Goal: Task Accomplishment & Management: Complete application form

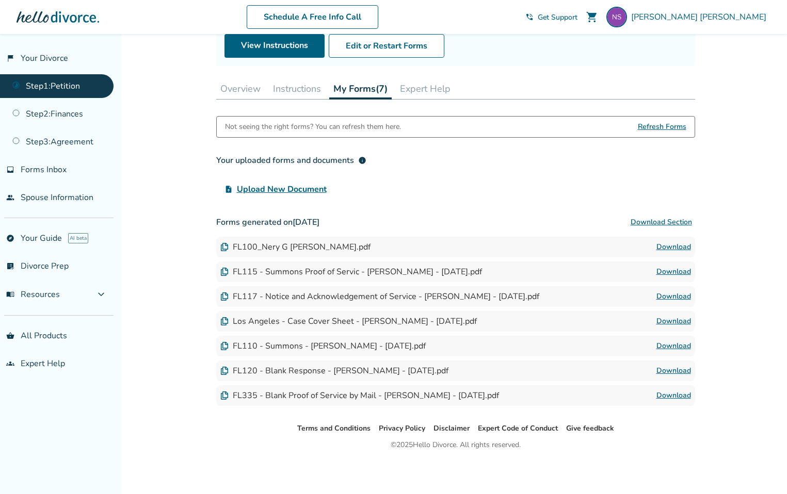
scroll to position [116, 0]
click at [678, 246] on link "Download" at bounding box center [673, 247] width 35 height 12
click at [676, 246] on link "Download" at bounding box center [673, 247] width 35 height 12
click at [675, 248] on link "Download" at bounding box center [673, 247] width 35 height 12
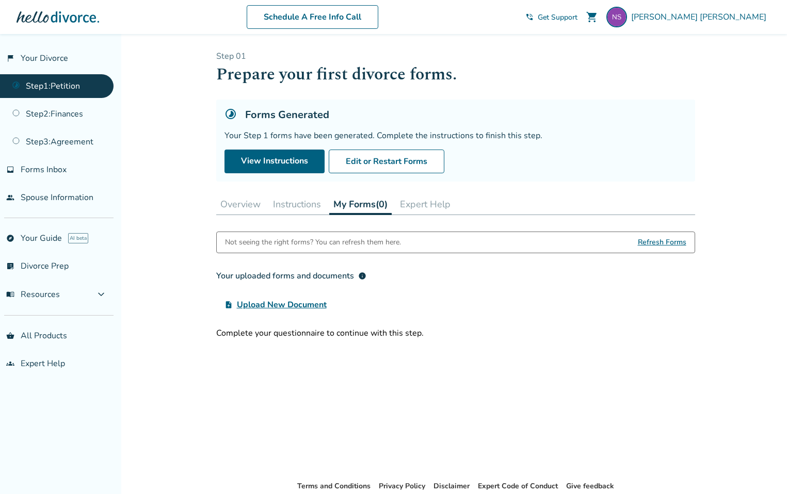
scroll to position [116, 0]
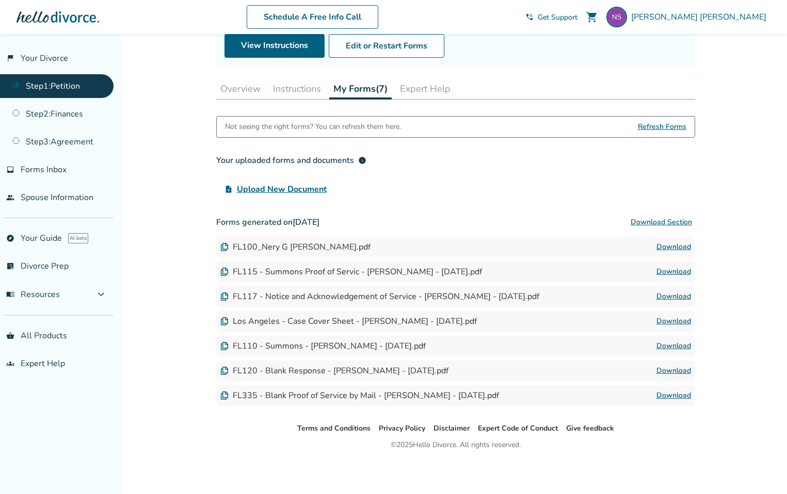
click at [668, 247] on link "Download" at bounding box center [673, 247] width 35 height 12
click at [677, 247] on link "Download" at bounding box center [673, 247] width 35 height 12
click at [223, 247] on img at bounding box center [224, 247] width 8 height 8
click at [224, 247] on img at bounding box center [224, 247] width 8 height 8
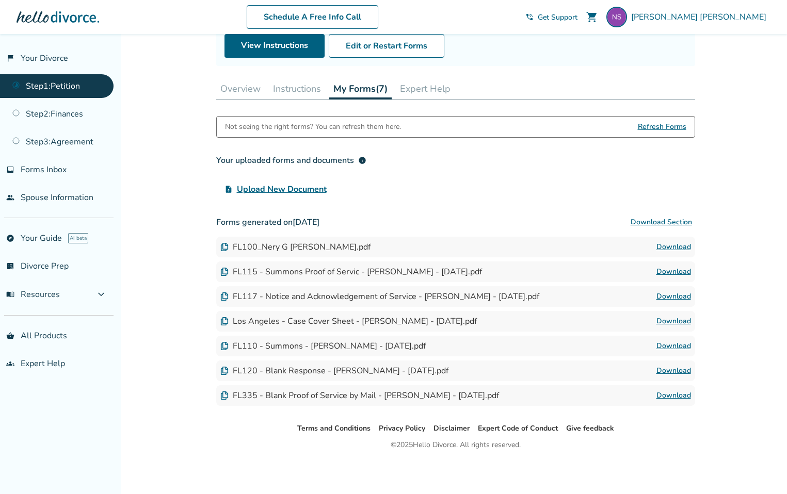
click at [224, 247] on img at bounding box center [224, 247] width 8 height 8
click at [277, 246] on div "FL100_Nery G [PERSON_NAME].pdf" at bounding box center [295, 246] width 150 height 11
click at [664, 125] on span "Refresh Forms" at bounding box center [662, 127] width 48 height 21
click at [674, 222] on button "Download Section" at bounding box center [661, 222] width 68 height 21
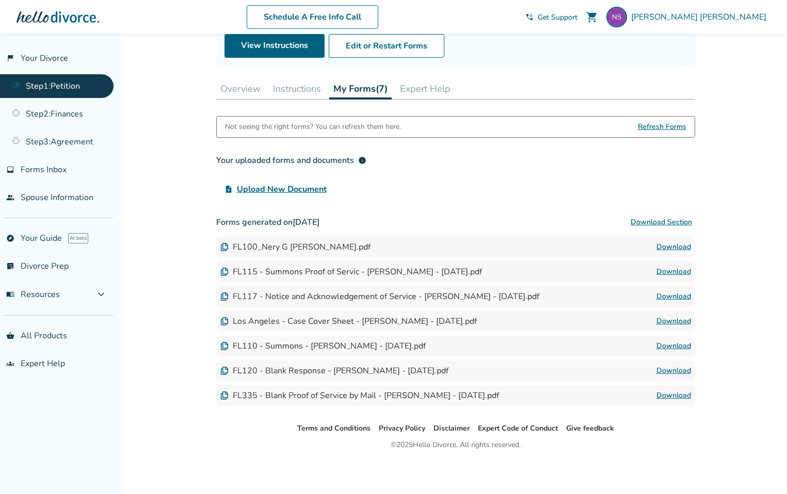
click at [577, 19] on span "Get Support" at bounding box center [558, 17] width 40 height 10
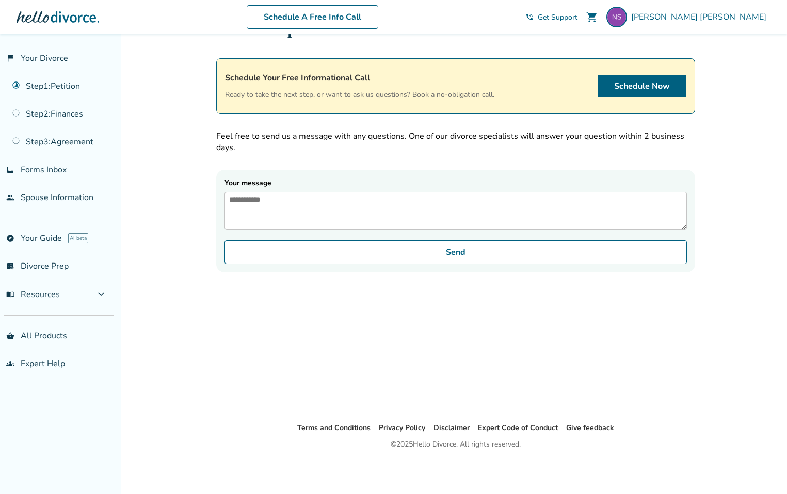
scroll to position [34, 0]
click at [292, 201] on textarea "Your message" at bounding box center [455, 211] width 462 height 38
click at [44, 363] on link "groups Expert Help" at bounding box center [56, 364] width 113 height 24
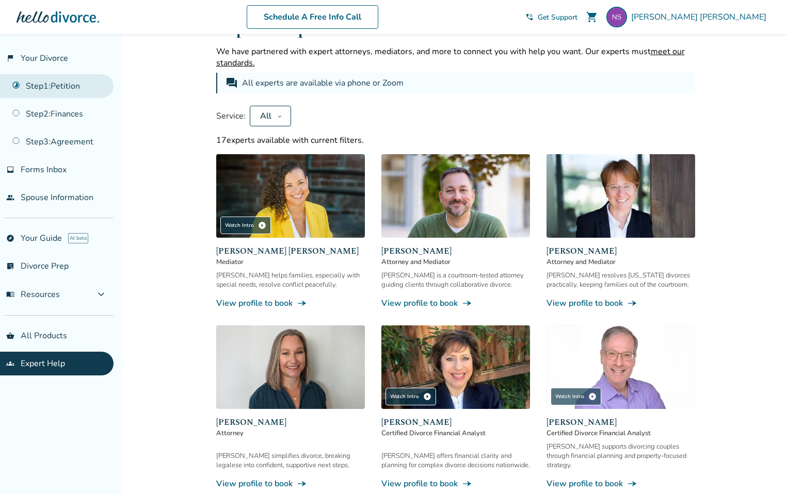
click at [53, 87] on link "Step 1 : Petition" at bounding box center [56, 86] width 113 height 24
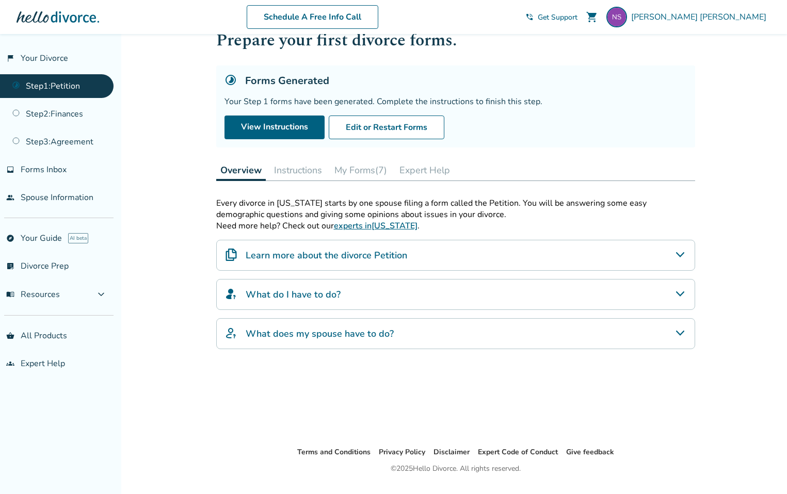
scroll to position [58, 0]
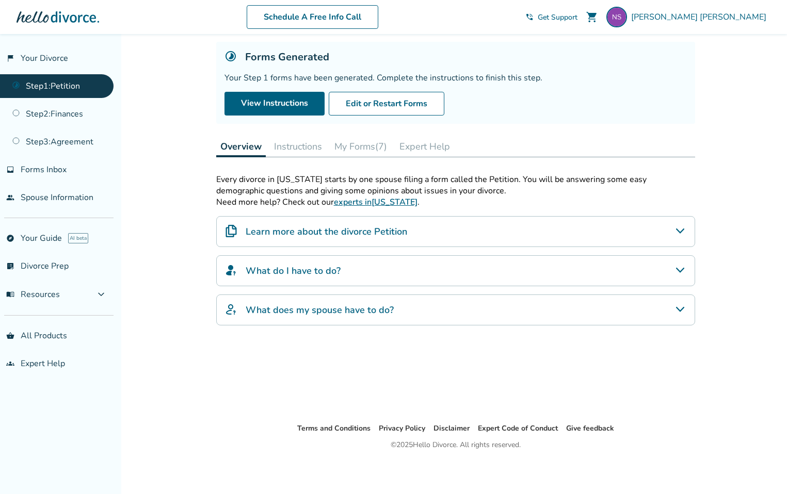
click at [370, 147] on button "My Forms (7)" at bounding box center [360, 146] width 61 height 21
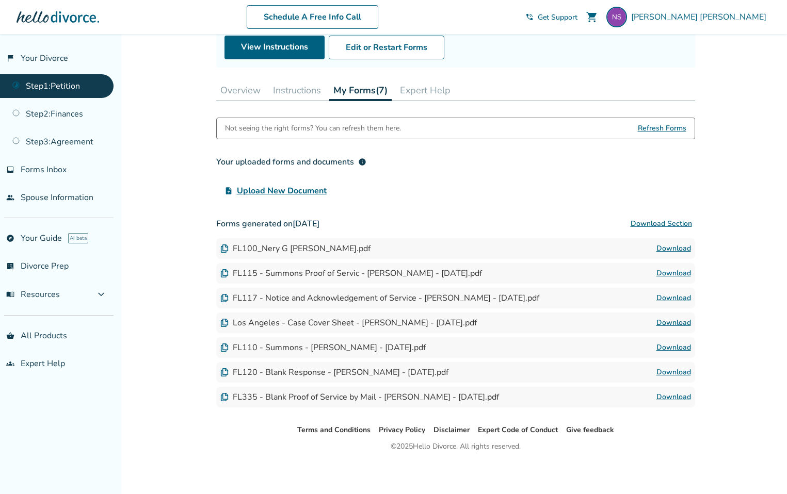
scroll to position [116, 0]
